Goal: Task Accomplishment & Management: Use online tool/utility

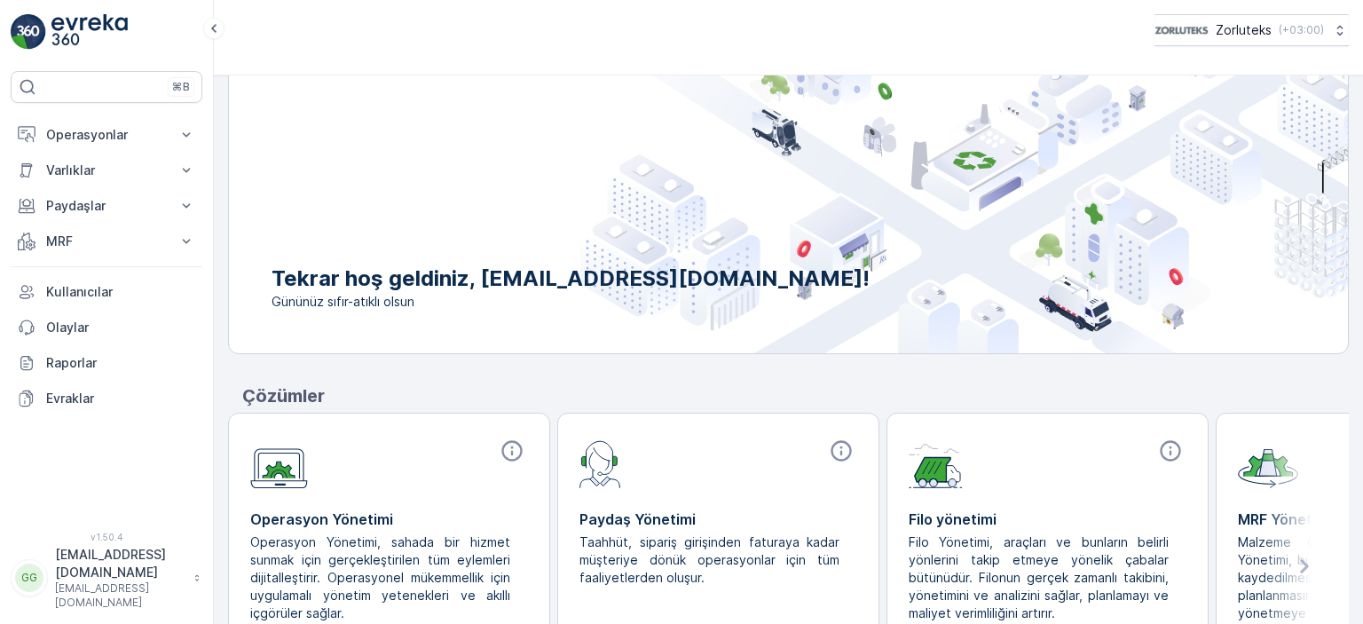
scroll to position [89, 0]
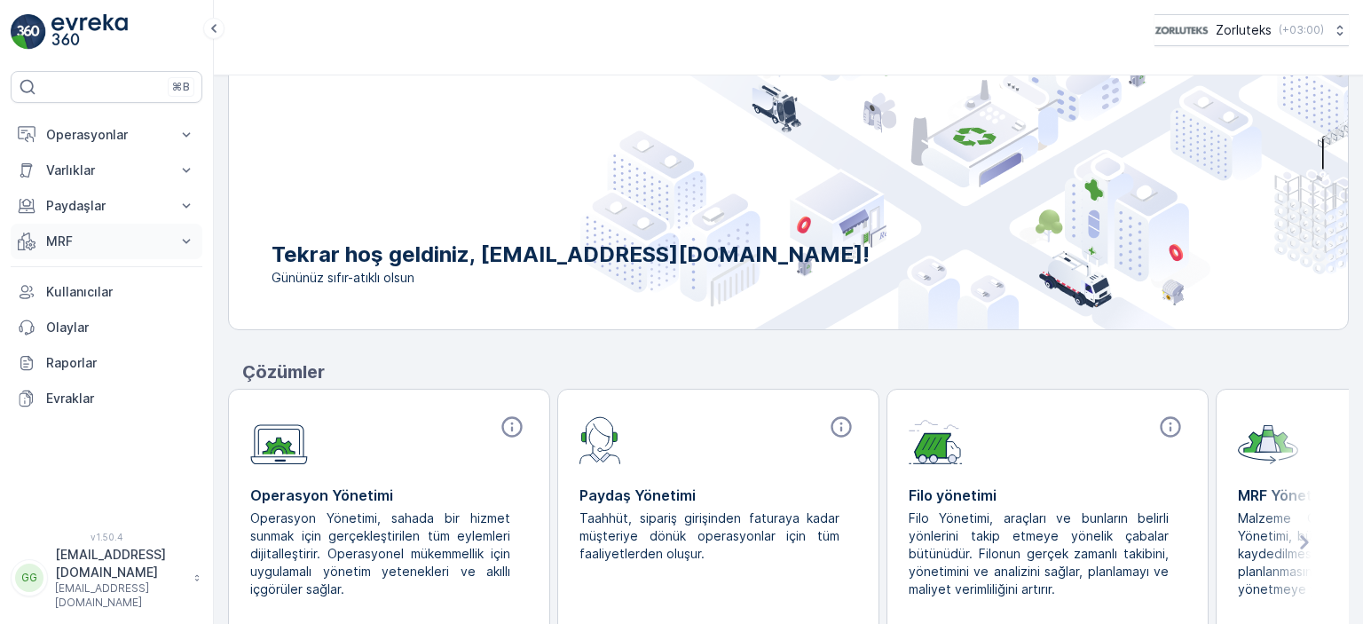
drag, startPoint x: 87, startPoint y: 244, endPoint x: 92, endPoint y: 253, distance: 10.3
click at [87, 245] on p "MRF" at bounding box center [106, 241] width 121 height 18
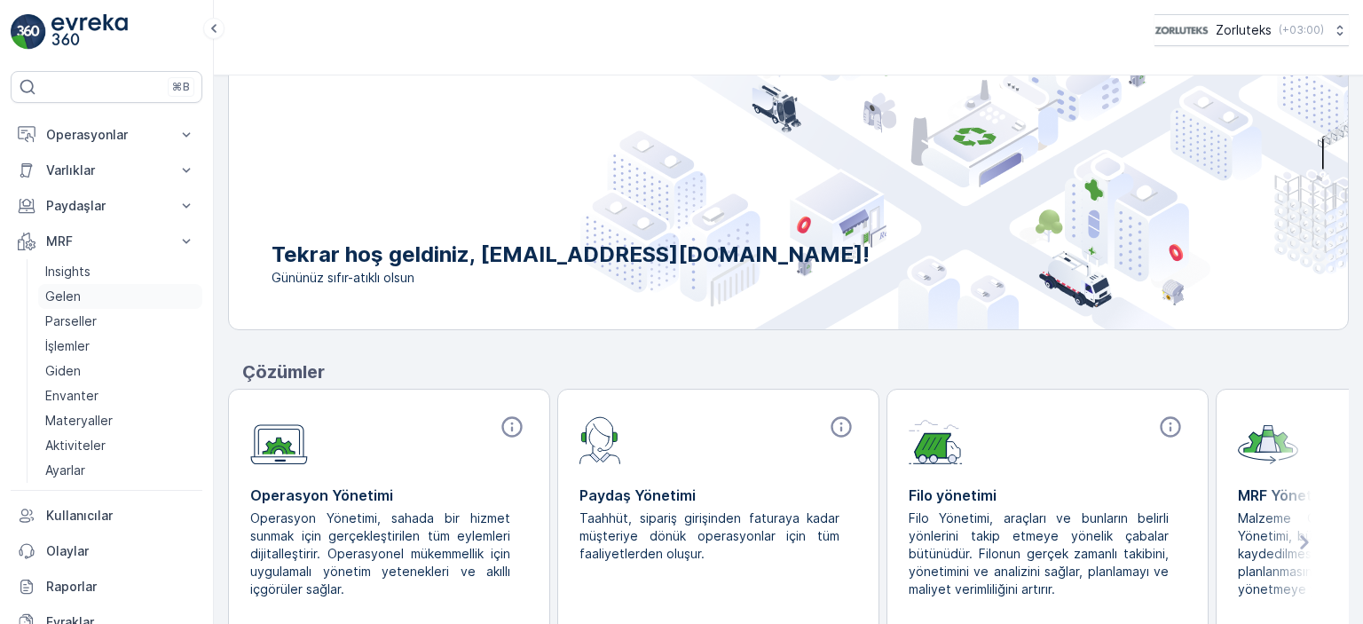
click at [92, 289] on link "Gelen" at bounding box center [120, 296] width 164 height 25
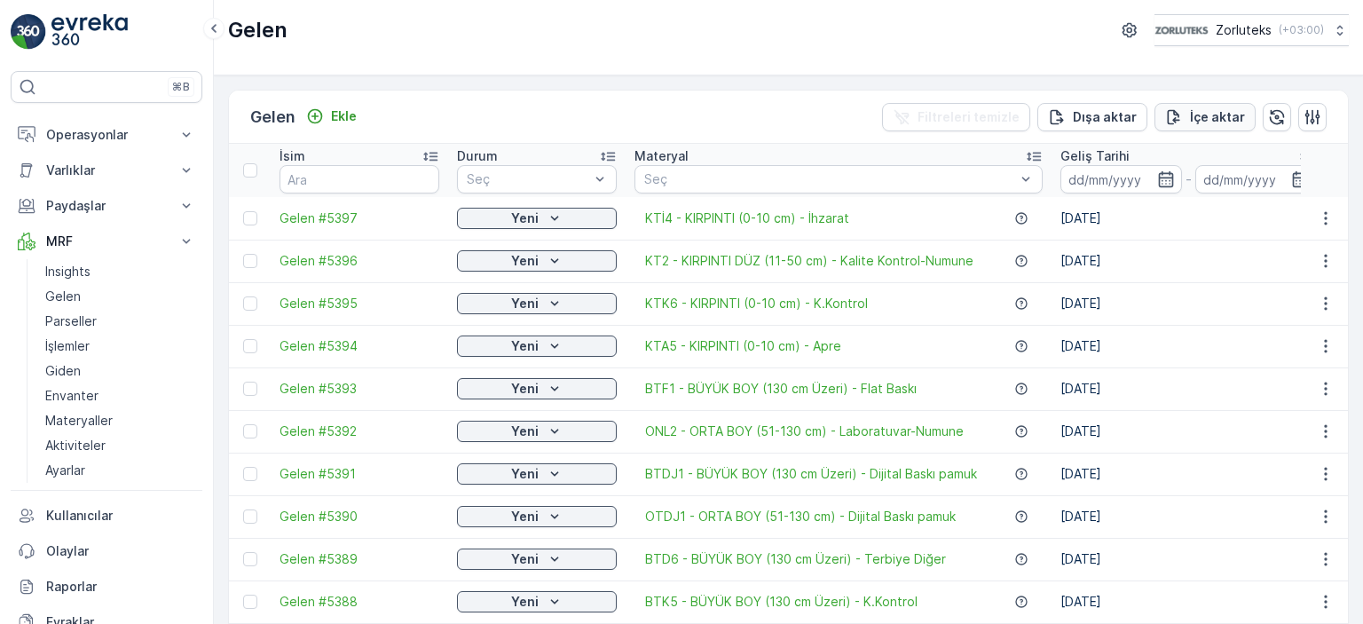
click at [1178, 121] on icon "İçe aktar" at bounding box center [1174, 117] width 18 height 18
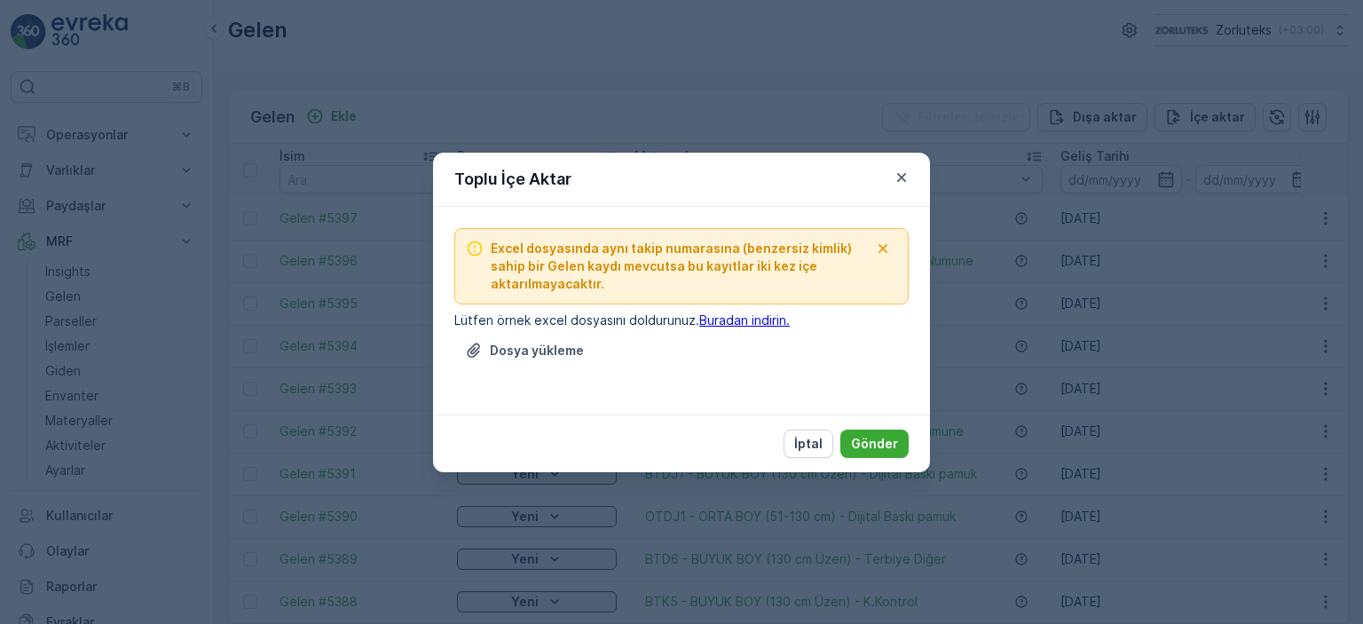
click at [720, 323] on link "Buradan indirin." at bounding box center [744, 319] width 91 height 15
drag, startPoint x: 898, startPoint y: 175, endPoint x: 1272, endPoint y: 0, distance: 413.2
click at [903, 171] on icon "button" at bounding box center [902, 178] width 18 height 18
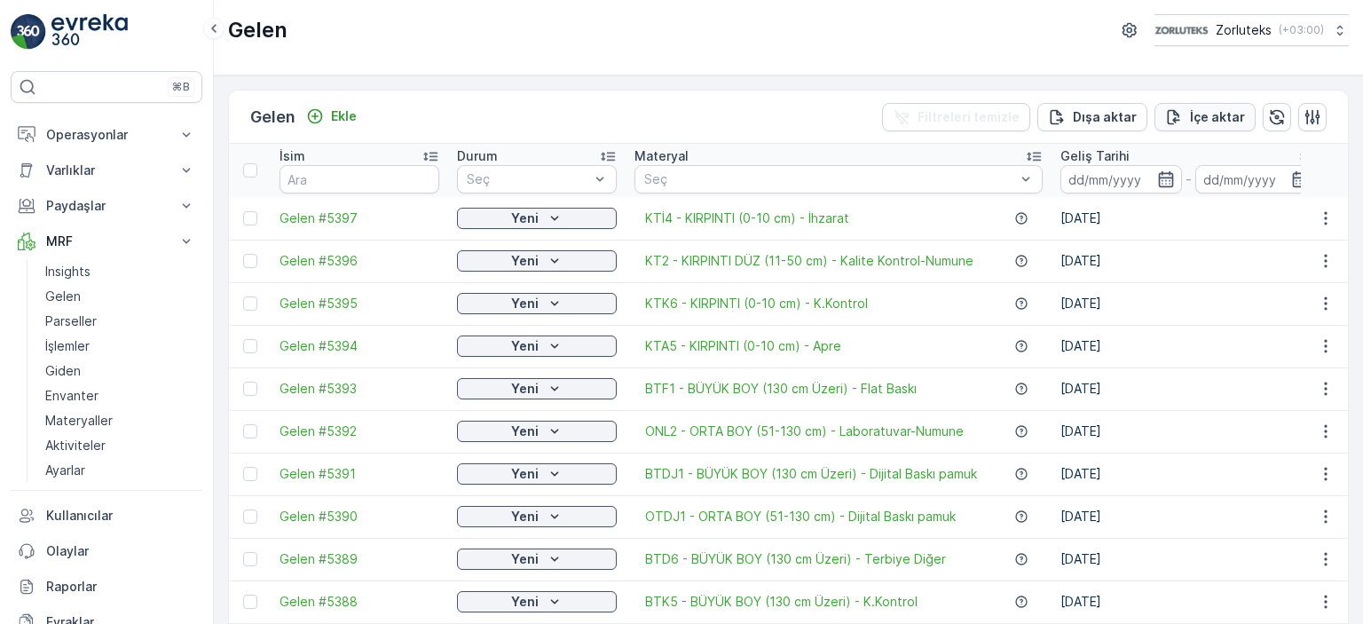
click at [1203, 114] on p "İçe aktar" at bounding box center [1217, 117] width 55 height 18
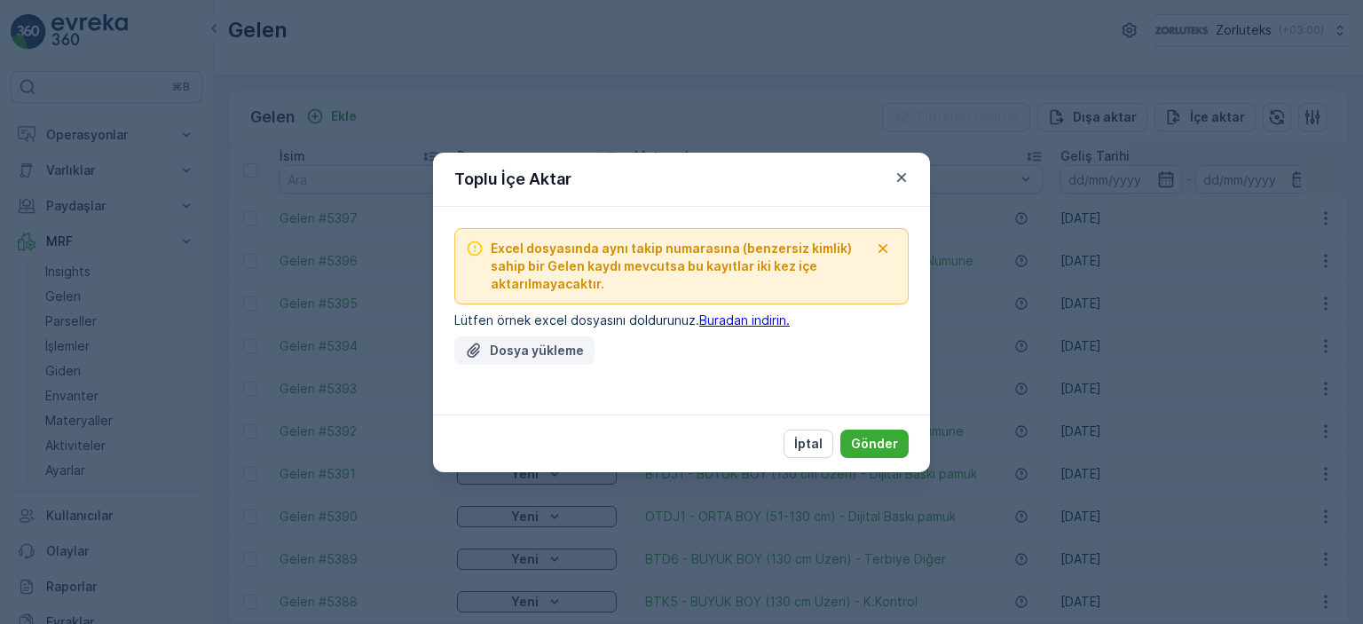
click at [548, 351] on p "Dosya yükleme" at bounding box center [537, 351] width 94 height 18
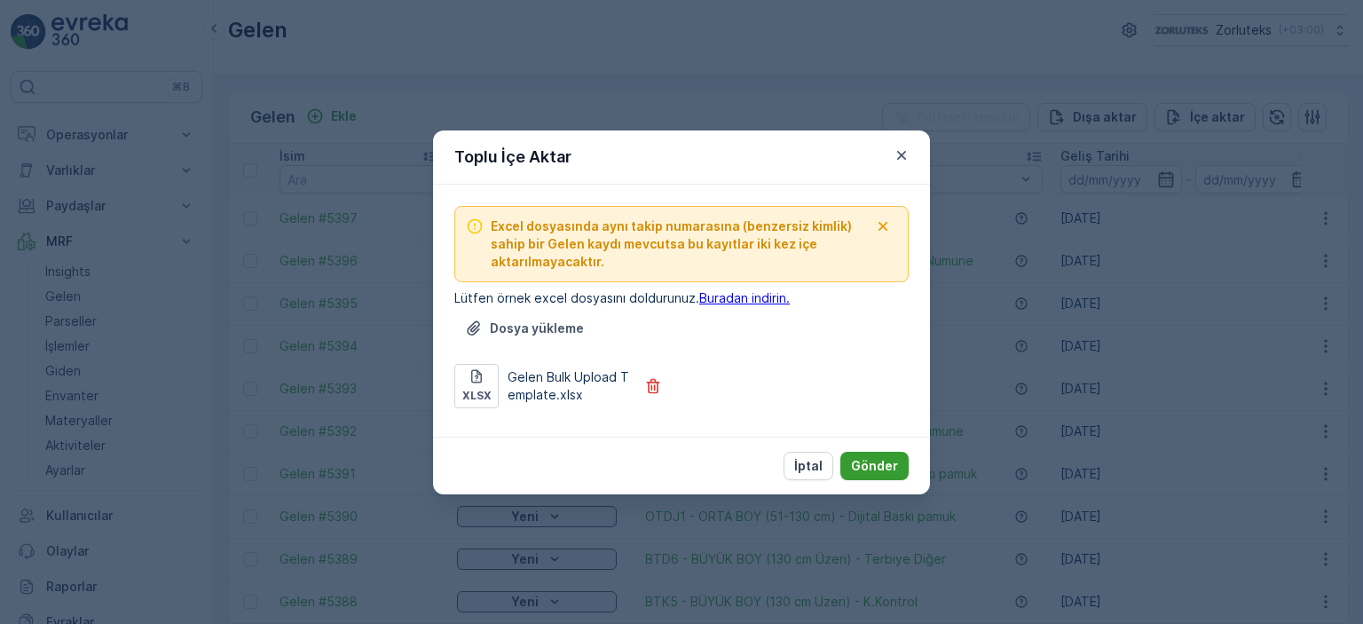
click at [880, 465] on p "Gönder" at bounding box center [874, 466] width 47 height 18
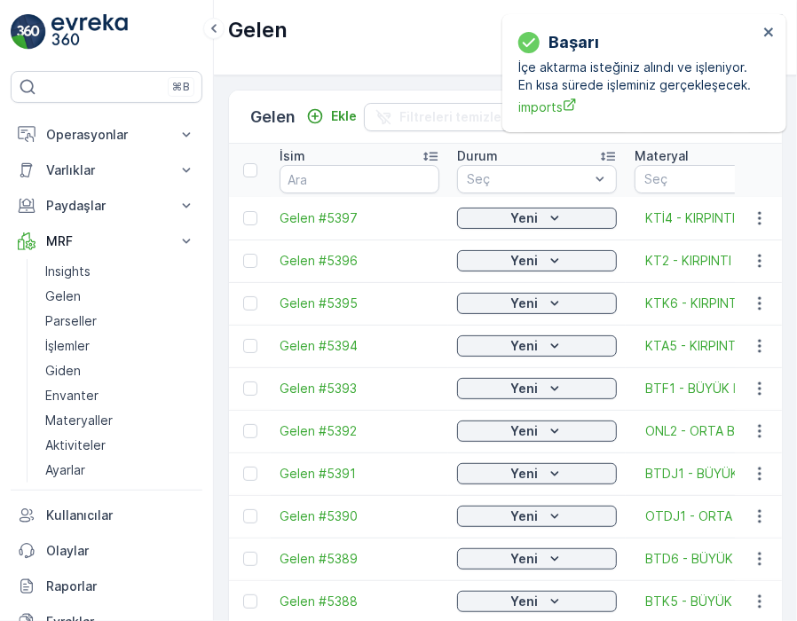
click at [436, 35] on div "Gelen Zorluteks ( +03:00 )" at bounding box center [505, 30] width 555 height 32
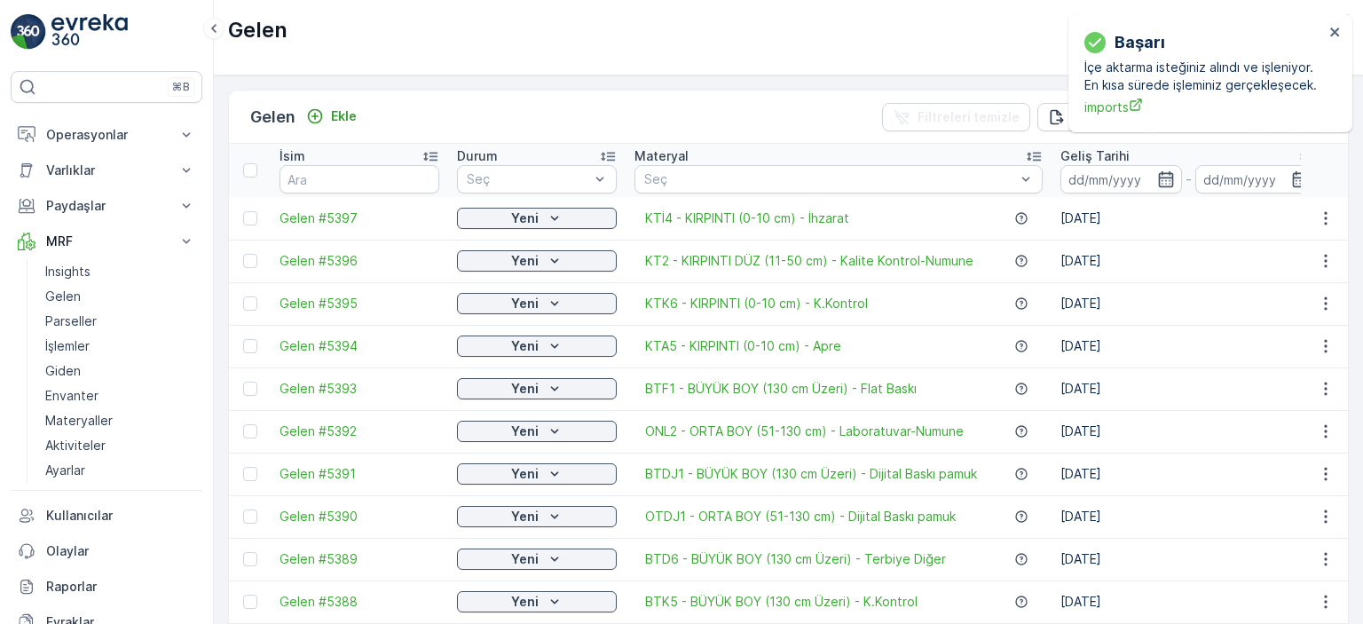
click at [580, 95] on div "Gelen Ekle Filtreleri temizle Dışa aktar İçe aktar" at bounding box center [788, 117] width 1119 height 53
click at [1091, 104] on span "imports" at bounding box center [1204, 107] width 240 height 19
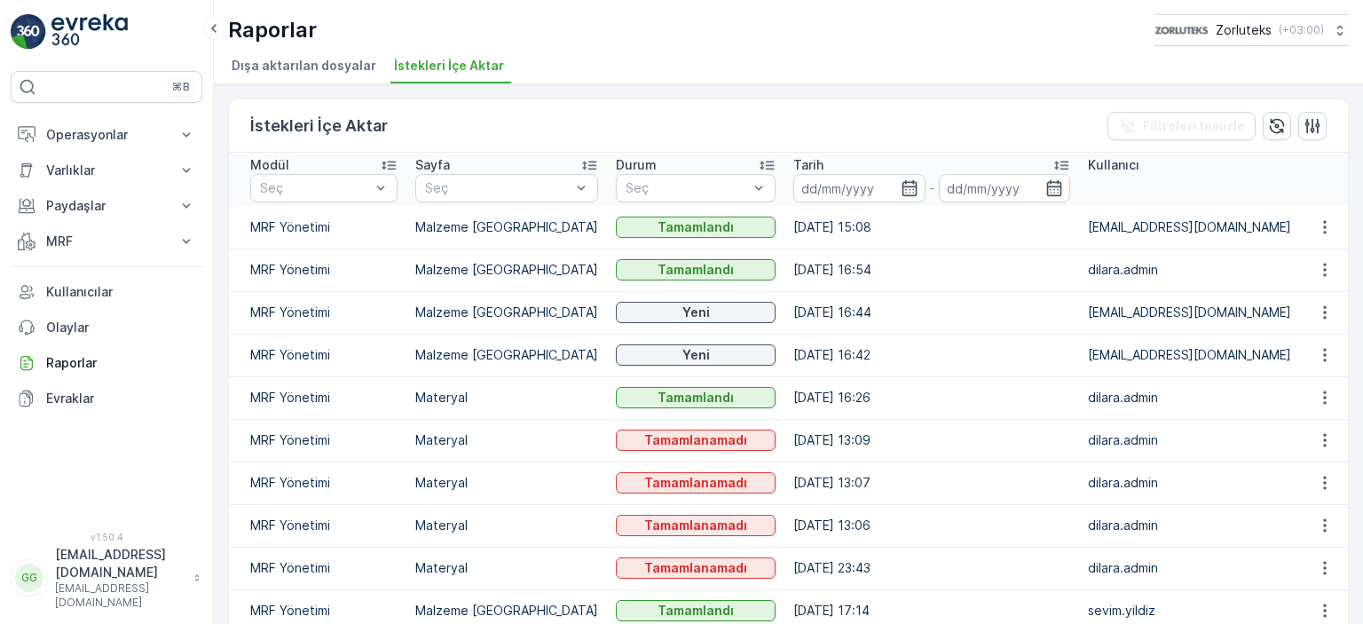
click at [471, 224] on p "Malzeme Kabul" at bounding box center [506, 227] width 183 height 18
drag, startPoint x: 812, startPoint y: 229, endPoint x: 853, endPoint y: 226, distance: 40.9
click at [812, 228] on td "22.09.2025 15:08" at bounding box center [931, 227] width 295 height 43
click at [1242, 224] on p "[EMAIL_ADDRESS][DOMAIN_NAME]" at bounding box center [1189, 227] width 203 height 18
click at [65, 244] on p "MRF" at bounding box center [106, 241] width 121 height 18
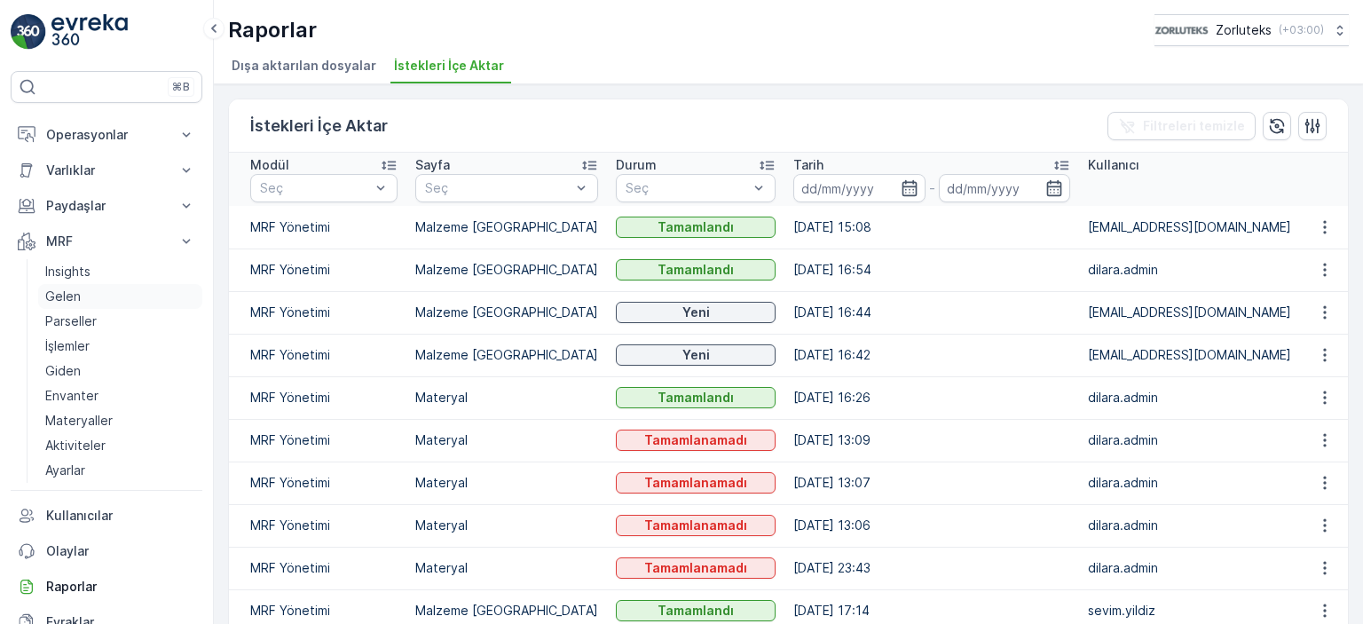
click at [64, 284] on link "Gelen" at bounding box center [120, 296] width 164 height 25
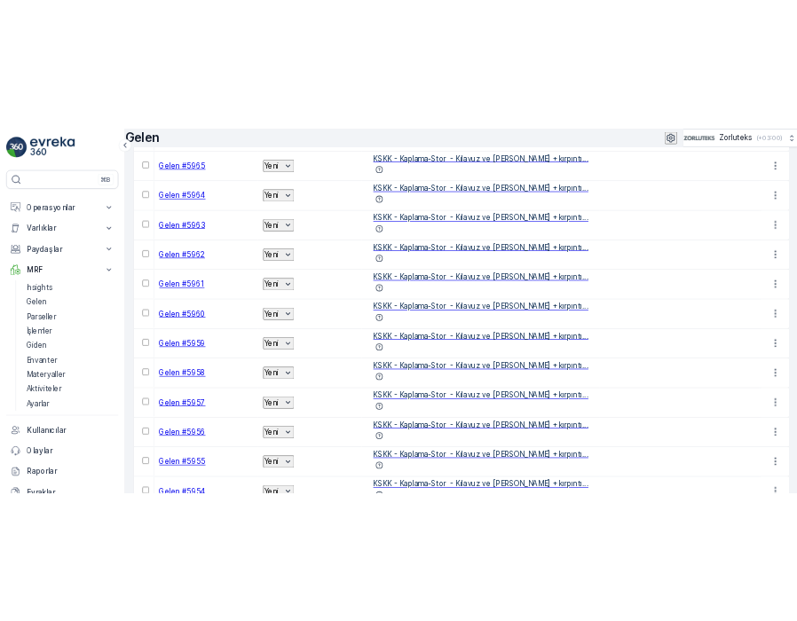
scroll to position [1776, 0]
